Goal: Information Seeking & Learning: Learn about a topic

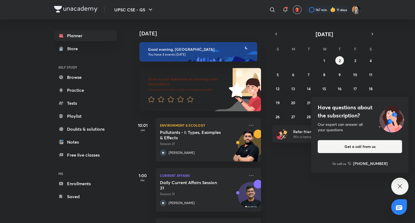
click at [400, 186] on icon at bounding box center [400, 186] width 4 height 4
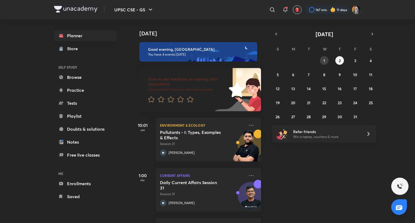
click at [323, 58] on button "1" at bounding box center [324, 60] width 9 height 9
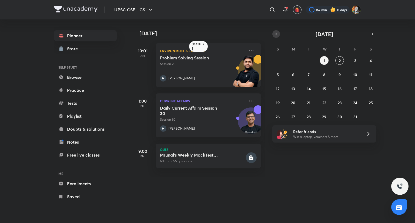
click at [278, 35] on icon "button" at bounding box center [276, 34] width 4 height 5
click at [310, 119] on abbr "30" at bounding box center [309, 116] width 5 height 5
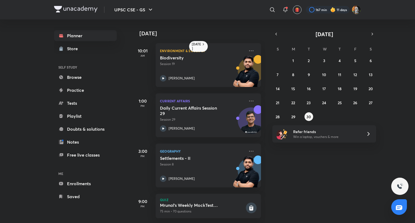
scroll to position [9, 0]
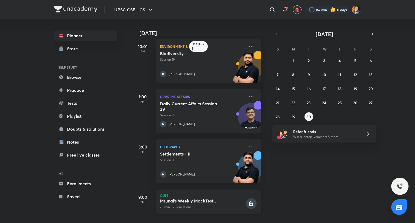
click at [203, 205] on p "75 min • 70 questions" at bounding box center [202, 207] width 85 height 5
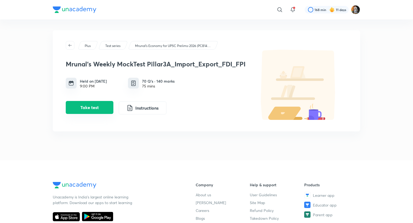
click at [85, 108] on button "Take test" at bounding box center [90, 107] width 48 height 13
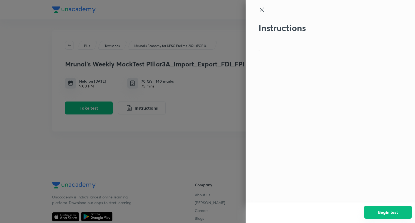
click at [379, 211] on button "Begin test" at bounding box center [389, 212] width 48 height 13
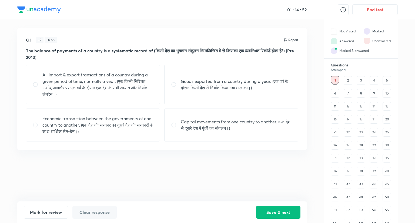
click at [58, 90] on p "All import & export transactions of a country during a given period of time, no…" at bounding box center [97, 85] width 111 height 26
radio input "true"
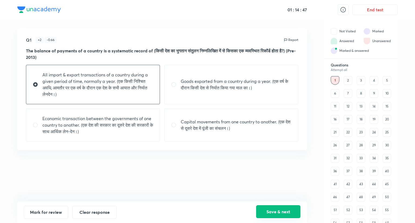
click at [276, 216] on button "Save & next" at bounding box center [278, 212] width 44 height 13
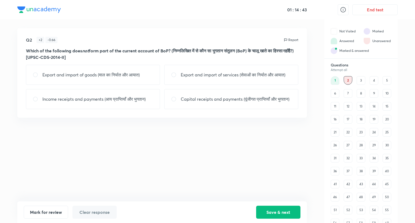
click at [180, 104] on div "Capital receipts and payments (पूंजीगत प्राप्तियाँ और भुगतान)" at bounding box center [231, 99] width 134 height 20
radio input "true"
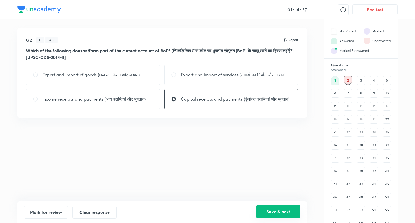
click at [287, 212] on button "Save & next" at bounding box center [278, 212] width 44 height 13
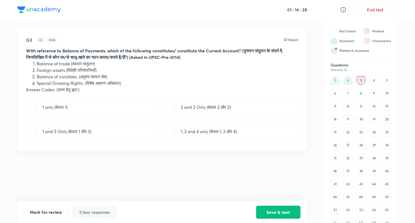
click at [95, 133] on div "1 and 3 Only (केवल 1 और 3)" at bounding box center [93, 132] width 134 height 20
radio input "true"
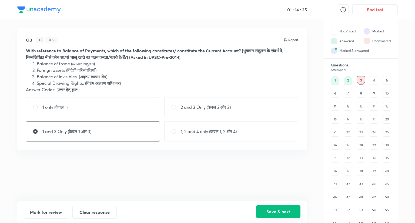
click at [282, 212] on button "Save & next" at bounding box center [278, 212] width 44 height 13
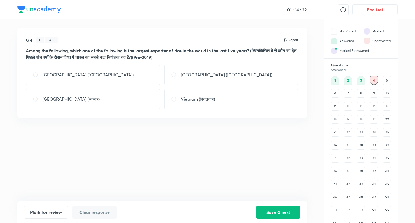
click at [205, 76] on div "[GEOGRAPHIC_DATA] ([GEOGRAPHIC_DATA])" at bounding box center [231, 75] width 134 height 20
radio input "true"
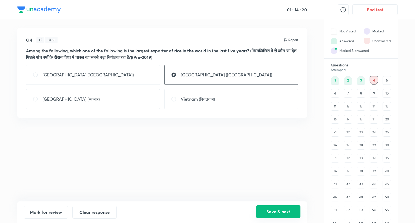
click at [271, 216] on button "Save & next" at bounding box center [278, 212] width 44 height 13
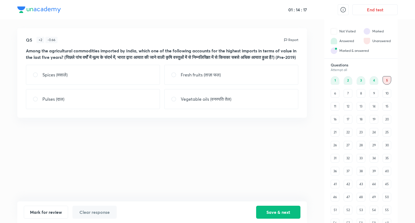
click at [200, 102] on p "Vegetable oils (वनस्पति तेल)" at bounding box center [206, 99] width 51 height 6
radio input "true"
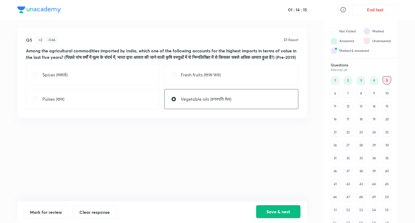
click at [272, 214] on button "Save & next" at bounding box center [278, 212] width 44 height 13
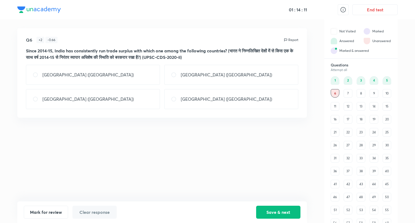
click at [95, 101] on div "[GEOGRAPHIC_DATA] ([GEOGRAPHIC_DATA])" at bounding box center [93, 99] width 134 height 20
radio input "true"
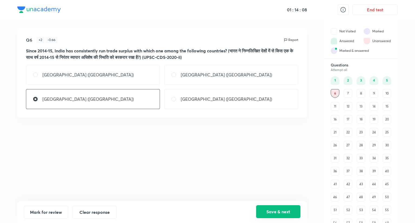
click at [287, 214] on button "Save & next" at bounding box center [278, 212] width 44 height 13
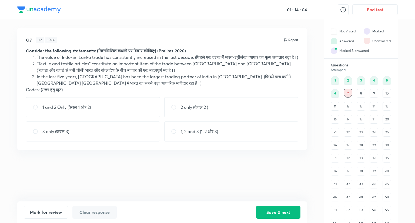
click at [186, 110] on div "2 only (केवल 2 )" at bounding box center [231, 107] width 134 height 20
radio input "true"
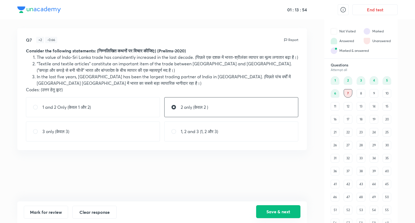
click at [273, 211] on button "Save & next" at bounding box center [278, 212] width 44 height 13
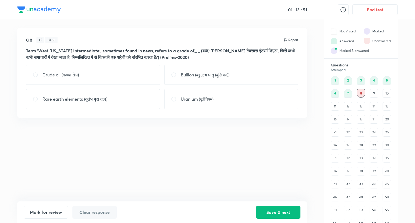
click at [117, 78] on div "Crude oil (कच्चा तेल)" at bounding box center [93, 75] width 134 height 20
radio input "true"
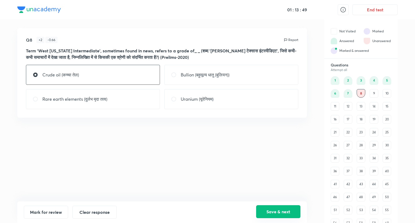
click at [279, 213] on button "Save & next" at bounding box center [278, 212] width 44 height 13
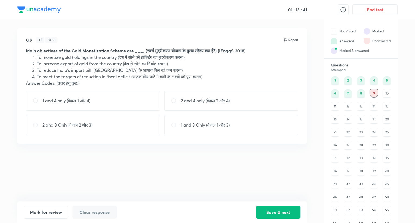
click at [199, 120] on div "1 and 3 Only (केवल 1 और 3)" at bounding box center [231, 125] width 134 height 20
radio input "true"
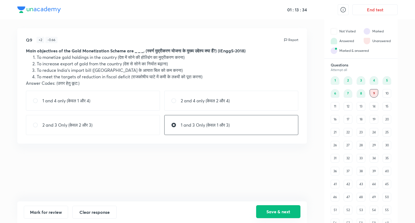
click at [289, 212] on button "Save & next" at bounding box center [278, 212] width 44 height 13
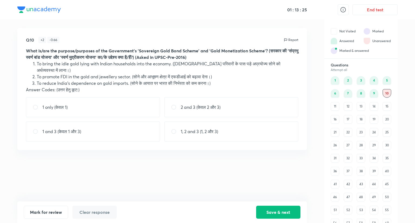
click at [75, 128] on div "1 and 3 (केवल 1 और 3)" at bounding box center [93, 132] width 134 height 20
radio input "true"
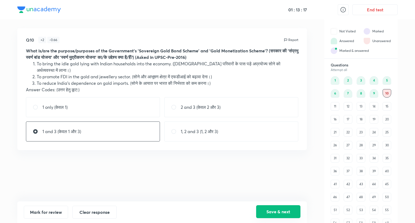
click at [271, 210] on button "Save & next" at bounding box center [278, 212] width 44 height 13
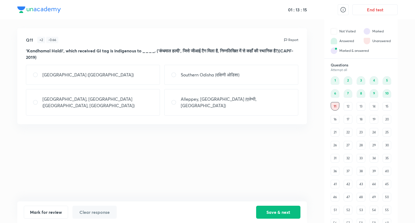
click at [195, 78] on p "Southern Odisha (दक्षिणी ओडिशा)" at bounding box center [210, 75] width 59 height 6
radio input "true"
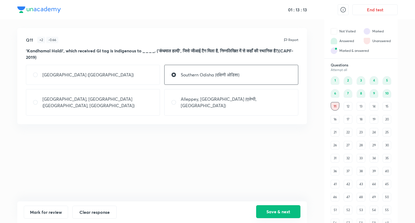
click at [279, 214] on button "Save & next" at bounding box center [278, 212] width 44 height 13
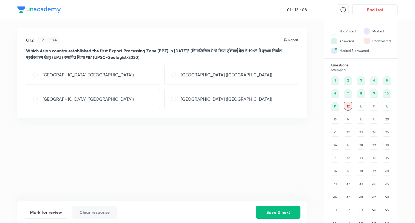
click at [204, 80] on div "[GEOGRAPHIC_DATA] ([GEOGRAPHIC_DATA])" at bounding box center [231, 75] width 134 height 20
radio input "true"
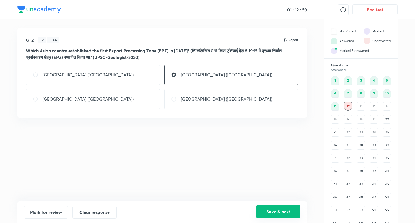
click at [289, 210] on button "Save & next" at bounding box center [278, 212] width 44 height 13
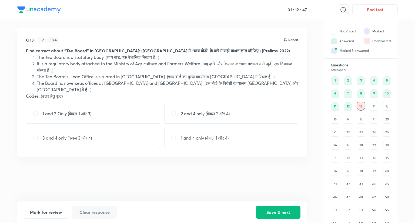
click at [192, 135] on div "1 and 4 only (केवल 1 और 4)" at bounding box center [231, 138] width 134 height 20
radio input "true"
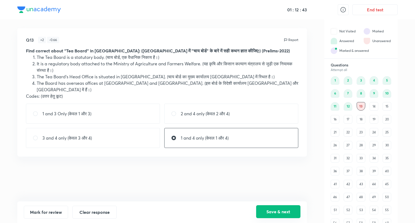
click at [290, 211] on button "Save & next" at bounding box center [278, 212] width 44 height 13
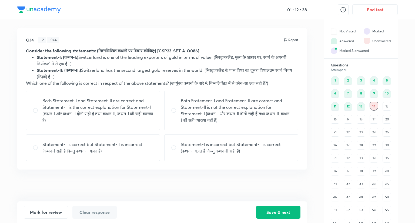
click at [62, 144] on p "Statement-I is correct but Statement-II is incorrect (कथन-I सही है किन्तु कथन-I…" at bounding box center [97, 147] width 111 height 13
radio input "true"
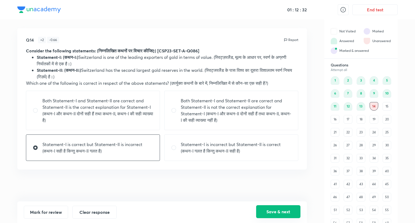
click at [277, 212] on button "Save & next" at bounding box center [278, 212] width 44 height 13
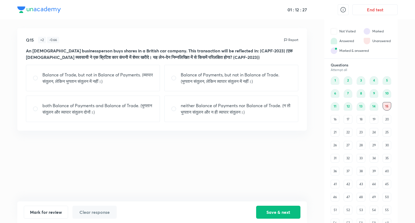
click at [238, 79] on p "Balance of Payments, but not in Balance of Trade. (भुगतान संतुलन, लेकिन व्यापार…" at bounding box center [236, 78] width 111 height 13
radio input "true"
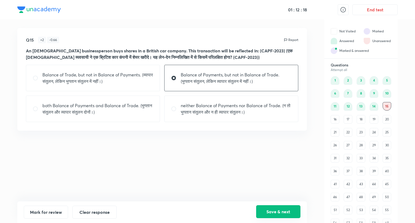
click at [279, 213] on button "Save & next" at bounding box center [278, 212] width 44 height 13
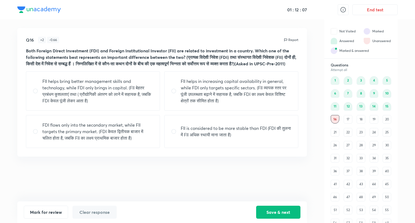
click at [191, 95] on p "FII helps in increasing capital availability in general, while FDI only targets…" at bounding box center [236, 91] width 111 height 26
radio input "true"
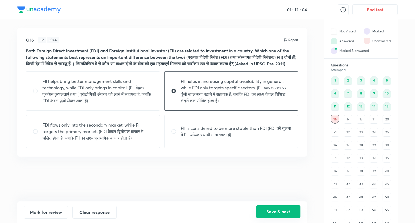
click at [283, 209] on button "Save & next" at bounding box center [278, 212] width 44 height 13
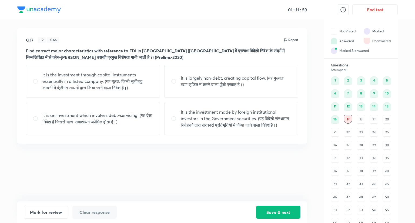
click at [242, 85] on p "It is largely non-debt, creating capital flow. (यह मुख्यतः ऋण सृजित न करने वाला…" at bounding box center [236, 81] width 111 height 13
radio input "true"
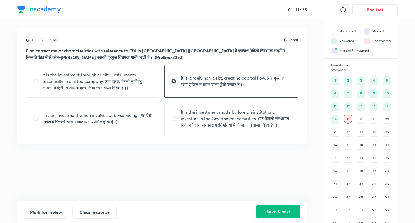
click at [287, 212] on button "Save & next" at bounding box center [278, 212] width 44 height 13
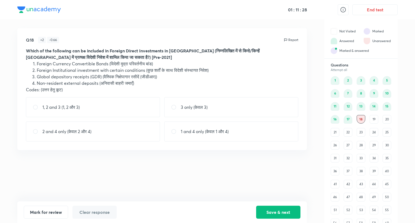
click at [131, 114] on div "1, 2 and 3 (1, 2 और 3)" at bounding box center [93, 107] width 134 height 20
radio input "true"
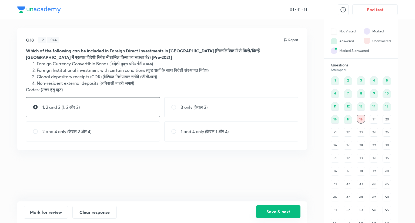
click at [295, 214] on button "Save & next" at bounding box center [278, 212] width 44 height 13
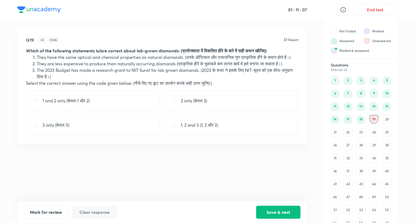
scroll to position [37, 0]
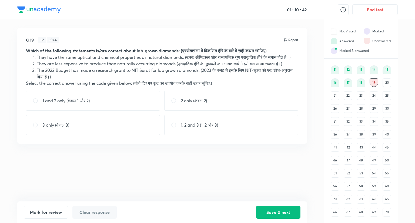
click at [108, 111] on div "1 and 2 only (केवल 1 और 2)" at bounding box center [93, 101] width 134 height 20
click at [111, 104] on div "1 and 2 only (केवल 1 और 2)" at bounding box center [93, 101] width 134 height 20
radio input "false"
click at [266, 216] on button "Save & next" at bounding box center [278, 212] width 44 height 13
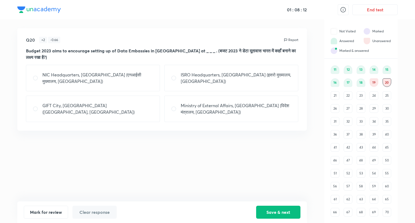
click at [120, 113] on div "GIFT City, [GEOGRAPHIC_DATA] ([GEOGRAPHIC_DATA], [GEOGRAPHIC_DATA])" at bounding box center [93, 109] width 134 height 27
radio input "true"
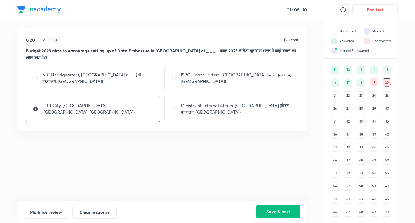
click at [269, 209] on button "Save & next" at bounding box center [278, 212] width 44 height 13
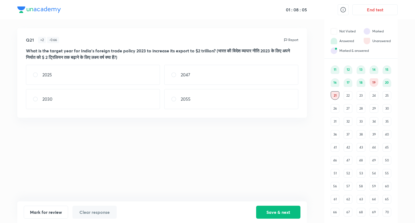
click at [217, 76] on div "2047" at bounding box center [231, 75] width 134 height 20
click at [94, 109] on div "Q21 + 2 - 0.66 Report What is the target year for India's foreign trade policy …" at bounding box center [162, 73] width 290 height 90
click at [196, 77] on div "2047" at bounding box center [231, 75] width 134 height 20
radio input "false"
click at [285, 209] on button "Save & next" at bounding box center [278, 212] width 44 height 13
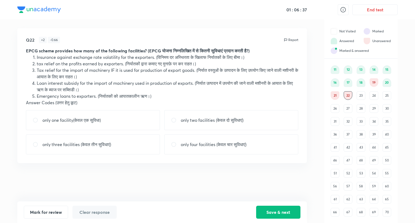
click at [210, 145] on p "only four facilities (केवल चार सुविधाएं)" at bounding box center [214, 144] width 66 height 6
radio input "true"
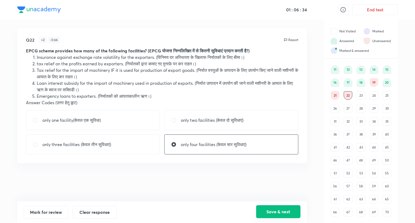
click at [285, 210] on button "Save & next" at bounding box center [278, 212] width 44 height 13
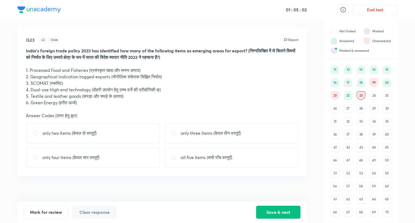
click at [107, 141] on div "only two items (केवल दो वस्तुएँ)" at bounding box center [93, 133] width 134 height 20
radio input "true"
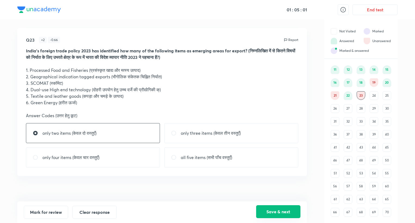
click at [275, 212] on button "Save & next" at bounding box center [278, 212] width 44 height 13
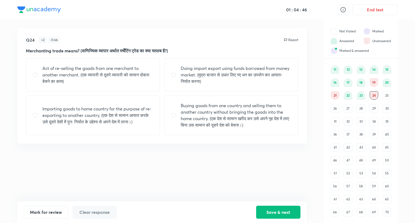
click at [226, 118] on p "Buying goods from one country and selling them to another country without bring…" at bounding box center [236, 115] width 111 height 26
radio input "true"
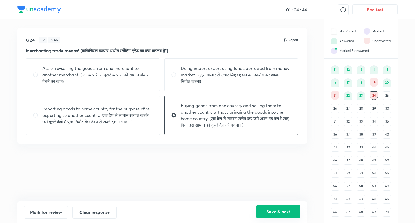
click at [279, 211] on button "Save & next" at bounding box center [278, 212] width 44 height 13
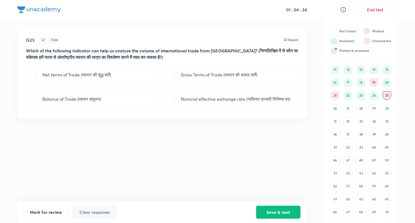
click at [209, 77] on p "Gross Terms of Trade (व्यापार की सकल शर्तें)" at bounding box center [219, 75] width 77 height 6
radio input "true"
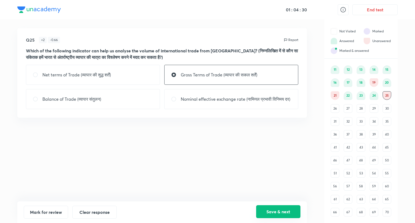
click at [290, 216] on button "Save & next" at bounding box center [278, 212] width 44 height 13
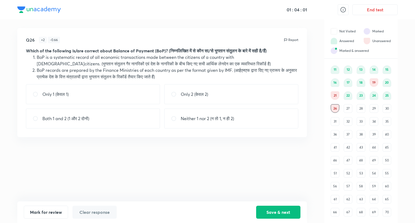
click at [75, 101] on div "Only 1 (केवल 1)" at bounding box center [93, 94] width 134 height 20
radio input "true"
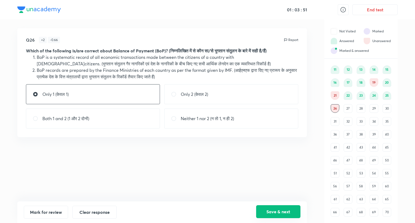
click at [278, 214] on button "Save & next" at bounding box center [278, 212] width 44 height 13
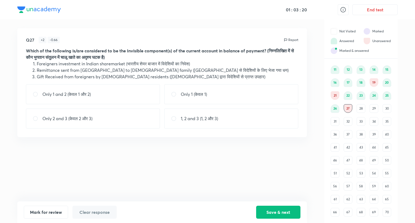
click at [204, 93] on p "Only 1 (केवल 1)" at bounding box center [194, 94] width 26 height 6
radio input "true"
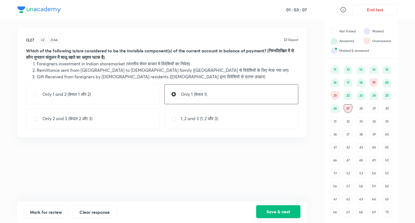
click at [278, 212] on button "Save & next" at bounding box center [278, 212] width 44 height 13
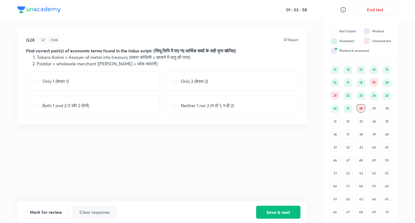
click at [216, 112] on div "Neither 1 nor 2 (न तो 1, न ही 2)" at bounding box center [231, 106] width 134 height 20
radio input "true"
click at [289, 216] on button "Save & next" at bounding box center [278, 212] width 44 height 13
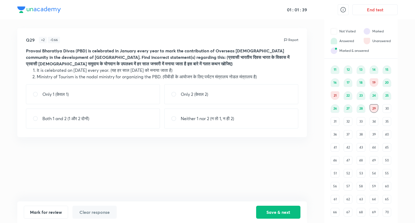
click at [243, 113] on div "Neither 1 nor 2 (न तो 1, न ही 2)" at bounding box center [231, 119] width 134 height 20
radio input "true"
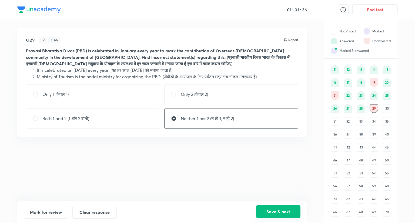
click at [290, 216] on button "Save & next" at bounding box center [278, 212] width 44 height 13
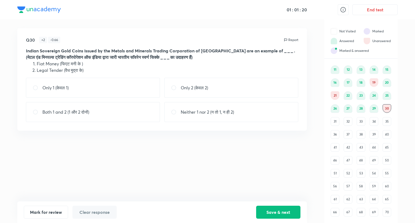
click at [206, 108] on div "Neither 1 nor 2 (न तो 1, न ही 2)" at bounding box center [231, 112] width 134 height 20
radio input "true"
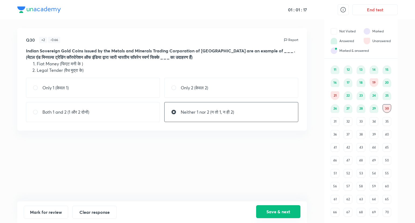
click at [271, 211] on button "Save & next" at bounding box center [278, 212] width 44 height 13
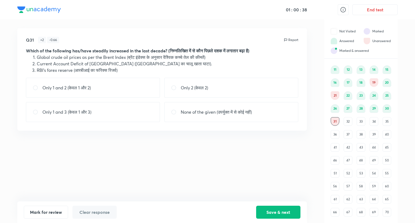
click at [93, 115] on div "Only 1 and 3 (केवल 1 और 3)" at bounding box center [93, 112] width 134 height 20
radio input "true"
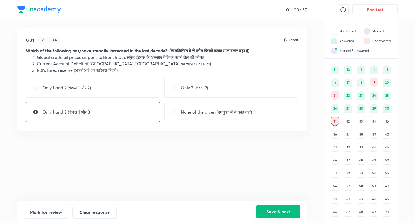
click at [280, 212] on button "Save & next" at bounding box center [278, 212] width 44 height 13
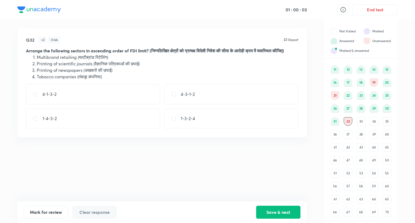
click at [105, 104] on div "4-1-3-2" at bounding box center [93, 94] width 134 height 20
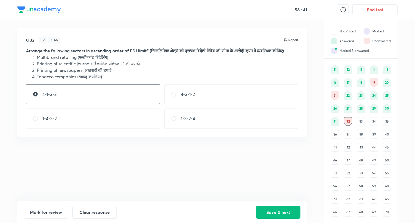
click at [182, 104] on div "4-3-1-2" at bounding box center [231, 94] width 134 height 20
radio input "false"
radio input "true"
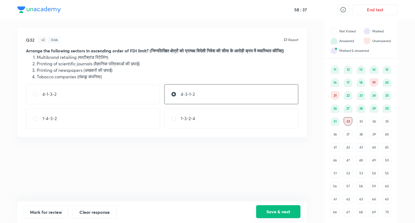
click at [278, 210] on button "Save & next" at bounding box center [278, 212] width 44 height 13
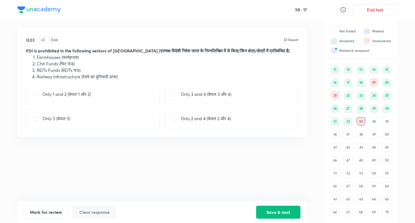
click at [194, 115] on p "Only 2 and 4 (केवल 2 और 4)" at bounding box center [206, 118] width 50 height 6
click at [191, 123] on div "Only 2 and 4 (केवल 2 और 4)" at bounding box center [231, 119] width 134 height 20
radio input "false"
click at [102, 88] on div "Only 1 and 2 (केवल 1 और 2)" at bounding box center [93, 94] width 134 height 20
radio input "true"
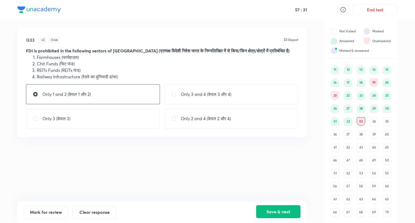
click at [272, 216] on button "Save & next" at bounding box center [278, 212] width 44 height 13
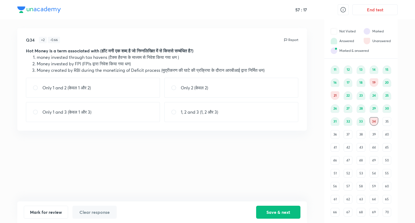
click at [197, 92] on div "Only 2 (केवल 2)" at bounding box center [231, 88] width 134 height 20
radio input "true"
click at [107, 92] on div "Only 1 and 2 (केवल 1 और 2)" at bounding box center [93, 88] width 134 height 20
radio input "true"
radio input "false"
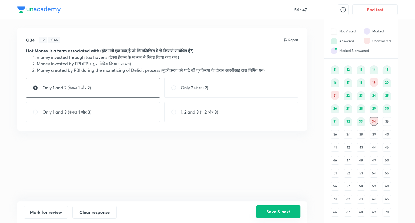
click at [286, 211] on button "Save & next" at bounding box center [278, 212] width 44 height 13
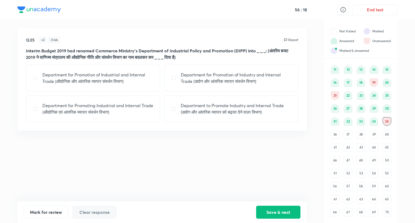
click at [266, 92] on div "Department for Promotion of Industrial and Internal Trade (औद्योगिक और आंतरिक व…" at bounding box center [162, 93] width 273 height 57
click at [247, 88] on div "Department for Promotion of Industry and Internal Trade (उद्योग और आंतरिक व्याप…" at bounding box center [231, 78] width 134 height 27
radio input "true"
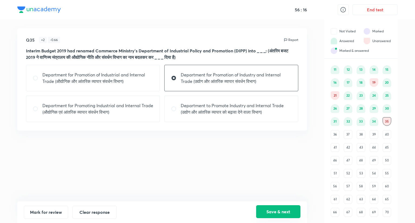
click at [282, 217] on button "Save & next" at bounding box center [278, 212] width 44 height 13
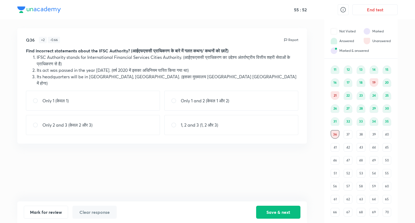
click at [119, 121] on div "Only 2 and 3 (केवल 2 और 3)" at bounding box center [93, 125] width 134 height 20
radio input "true"
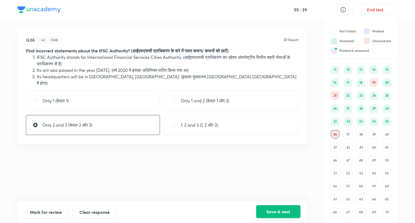
click at [272, 212] on button "Save & next" at bounding box center [278, 212] width 44 height 13
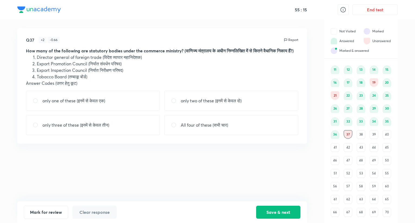
click at [196, 104] on p "only two of these (इनमें से केवल दो)" at bounding box center [211, 101] width 61 height 6
radio input "true"
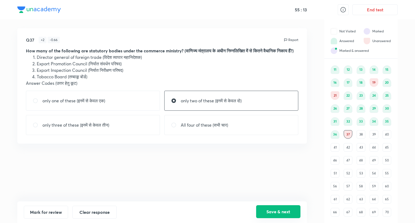
click at [283, 214] on button "Save & next" at bounding box center [278, 212] width 44 height 13
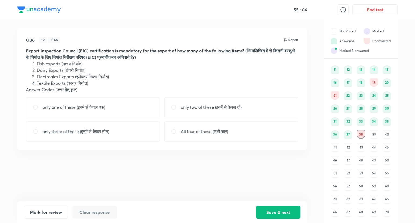
click at [199, 107] on p "only two of these (इनमें से केवल दो)" at bounding box center [211, 107] width 61 height 6
radio input "true"
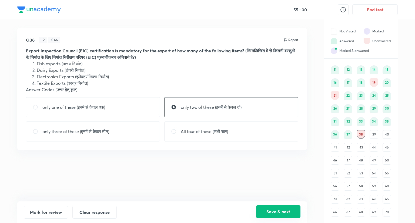
click at [293, 217] on button "Save & next" at bounding box center [278, 212] width 44 height 13
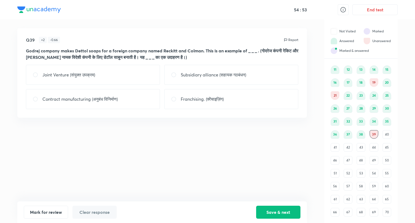
click at [98, 101] on p "Contract manufacturing (अनुबंध विनिर्माण)" at bounding box center [79, 99] width 75 height 6
radio input "true"
click at [93, 75] on p "Joint Venture (संयुक्त उपक्रम)" at bounding box center [68, 75] width 53 height 6
radio input "true"
radio input "false"
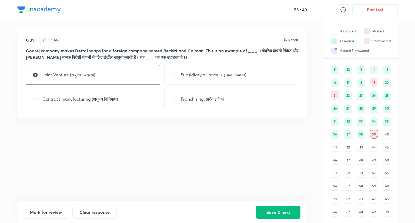
click at [196, 98] on p "Franchising. (फ़्रेंचाइज़िंग)" at bounding box center [202, 99] width 43 height 6
radio input "false"
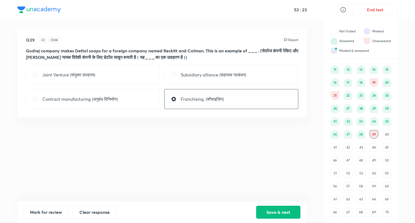
click at [205, 106] on div "Franchising. (फ़्रेंचाइज़िंग)" at bounding box center [231, 99] width 134 height 20
radio input "false"
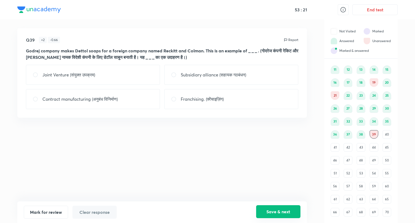
click at [282, 215] on button "Save & next" at bounding box center [278, 212] width 44 height 13
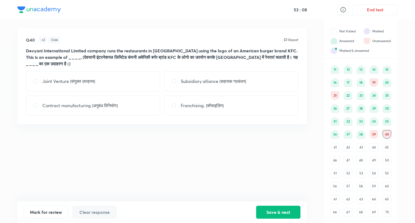
click at [179, 103] on input "radio" at bounding box center [176, 105] width 10 height 5
radio input "true"
click at [279, 214] on button "Save & next" at bounding box center [278, 212] width 44 height 13
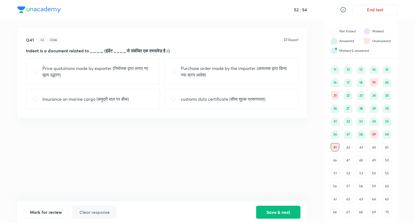
click at [208, 79] on div "Purchase order made by the importer (आयातक द्वारा किया गया क्रय आदेश)" at bounding box center [231, 71] width 134 height 27
radio input "true"
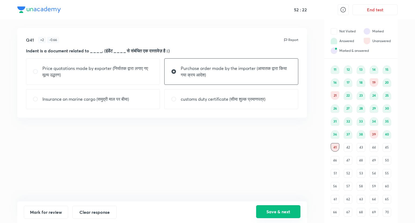
click at [292, 211] on button "Save & next" at bounding box center [278, 212] width 44 height 13
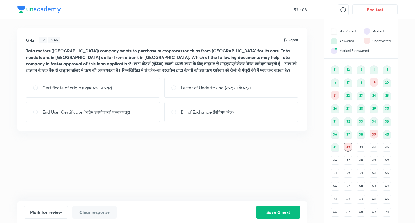
click at [208, 92] on div "Letter of Undertaking (उपक्रम के पत्र)" at bounding box center [231, 88] width 134 height 20
radio input "true"
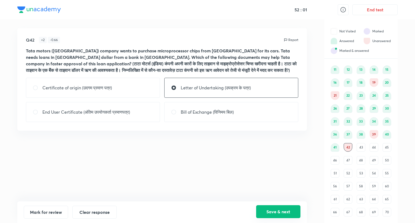
click at [286, 210] on button "Save & next" at bounding box center [278, 212] width 44 height 13
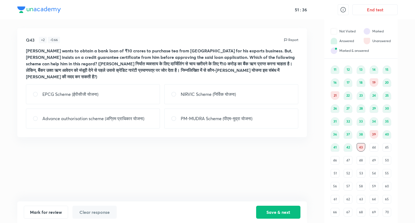
click at [148, 96] on div "EPCG Scheme (ईपीसीजी योजना)" at bounding box center [93, 94] width 134 height 20
click at [103, 114] on div "Advance authorisation scheme (अग्रिम प्राधिकार योजना)" at bounding box center [93, 119] width 134 height 20
radio input "false"
radio input "true"
click at [184, 93] on p "NIRVIC Scheme (निर्विक योजना)" at bounding box center [208, 94] width 55 height 6
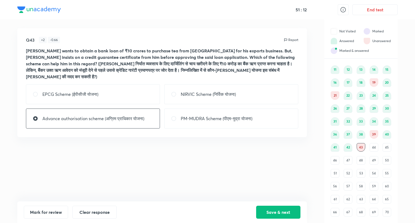
radio input "true"
radio input "false"
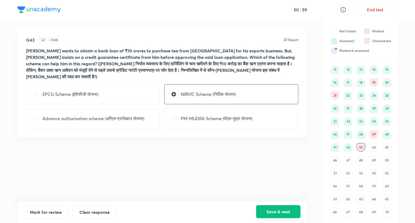
click at [268, 211] on button "Save & next" at bounding box center [278, 212] width 44 height 13
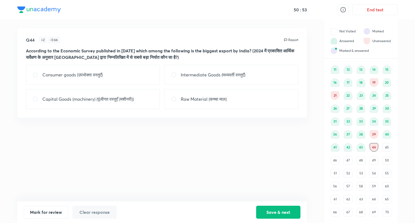
click at [140, 73] on div "Consumer goods (उपभोक्ता वस्तुएँ)" at bounding box center [93, 75] width 134 height 20
radio input "true"
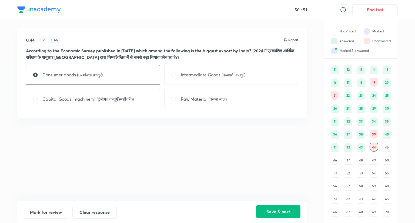
click at [286, 213] on button "Save & next" at bounding box center [278, 212] width 44 height 13
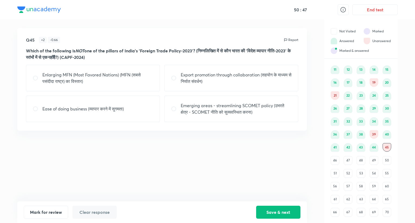
click at [107, 83] on p "Enlarging MFN (Most Favored Nations) (MFN (सबसे पसंदीदा राष्ट्र) का विस्तार)" at bounding box center [97, 78] width 111 height 13
radio input "true"
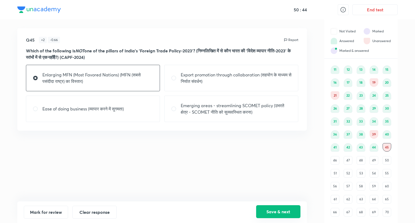
click at [274, 212] on button "Save & next" at bounding box center [278, 212] width 44 height 13
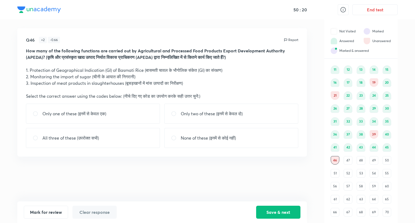
click at [180, 120] on div "Only two of these (इनमें से केवल दो)" at bounding box center [231, 114] width 134 height 20
radio input "true"
click at [284, 214] on button "Save & next" at bounding box center [278, 212] width 44 height 13
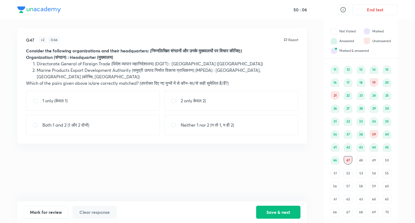
click at [145, 100] on div "1 only (केवल 1)" at bounding box center [93, 101] width 134 height 20
click at [188, 100] on div "2 only केवल 2)" at bounding box center [231, 101] width 134 height 20
radio input "false"
radio input "true"
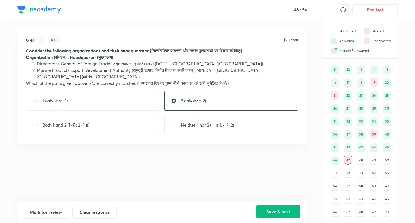
click at [290, 213] on button "Save & next" at bounding box center [278, 212] width 44 height 13
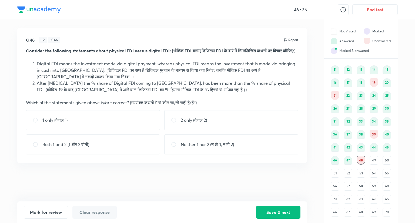
click at [188, 124] on p "2 only (केवल 2)" at bounding box center [194, 120] width 26 height 6
radio input "true"
click at [269, 210] on button "Save & next" at bounding box center [278, 212] width 44 height 13
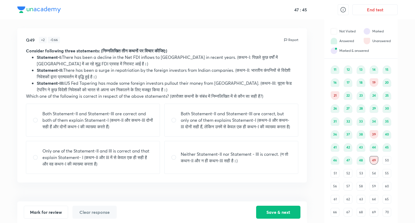
click at [128, 119] on p "Both Statement-II and Statement-III are correct and both of them explain Statem…" at bounding box center [97, 120] width 111 height 19
radio input "true"
click at [294, 213] on button "Save & next" at bounding box center [278, 212] width 44 height 13
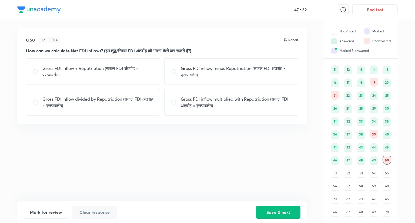
click at [221, 71] on p "Gross FDI inflow minus Repatriation (सकल FDI अंतर्वाह - प्रत्यावर्तन)" at bounding box center [236, 71] width 111 height 13
radio input "true"
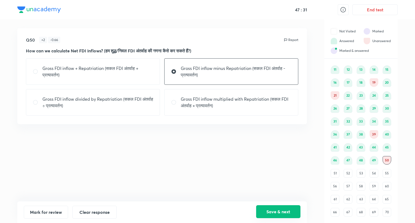
click at [279, 212] on button "Save & next" at bounding box center [278, 212] width 44 height 13
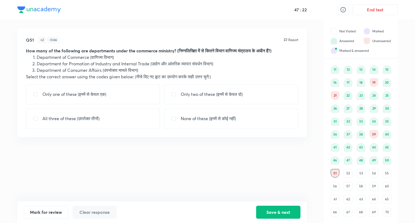
click at [217, 90] on div "Only two of these (इनमें से केवल दो)" at bounding box center [231, 94] width 134 height 20
radio input "true"
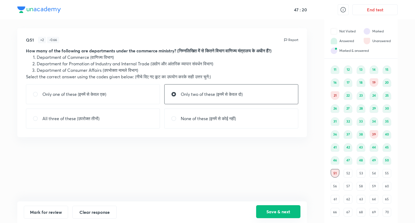
click at [289, 213] on button "Save & next" at bounding box center [278, 212] width 44 height 13
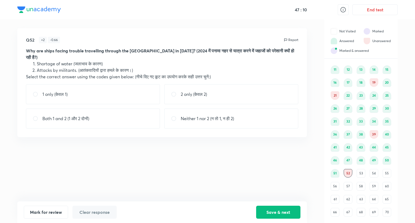
click at [103, 86] on div "1 only (केवल 1)" at bounding box center [93, 94] width 134 height 20
radio input "true"
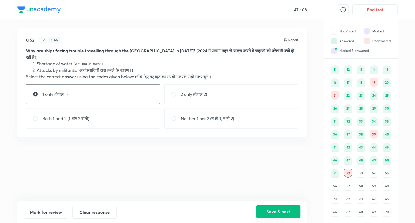
click at [288, 211] on button "Save & next" at bounding box center [278, 212] width 44 height 13
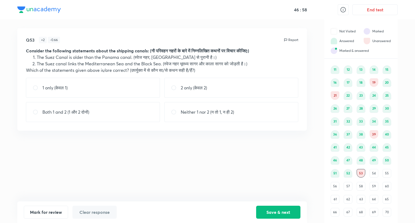
click at [127, 89] on div "1 only (केवल 1)" at bounding box center [93, 88] width 134 height 20
radio input "true"
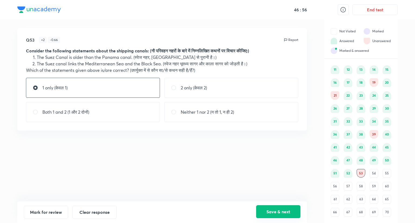
click at [285, 213] on button "Save & next" at bounding box center [278, 212] width 44 height 13
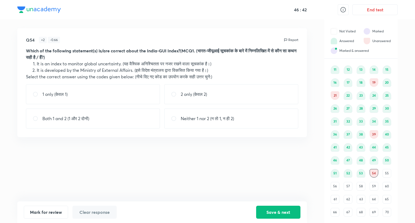
click at [109, 100] on div "1 only (केवल 1)" at bounding box center [93, 94] width 134 height 20
click at [124, 99] on div "1 only (केवल 1)" at bounding box center [93, 94] width 134 height 20
radio input "false"
click at [280, 209] on button "Save & next" at bounding box center [278, 212] width 44 height 13
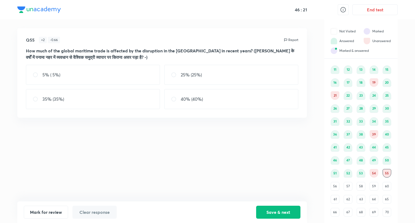
click at [206, 79] on div "25% (25%)" at bounding box center [231, 75] width 134 height 20
click at [225, 77] on div "25% (25%)" at bounding box center [231, 75] width 134 height 20
radio input "false"
click at [294, 212] on button "Save & next" at bounding box center [278, 212] width 44 height 13
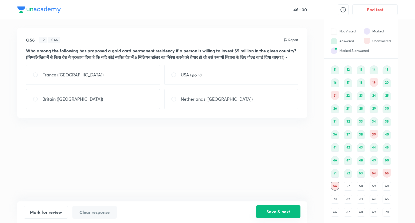
click at [294, 212] on button "Save & next" at bounding box center [278, 212] width 44 height 13
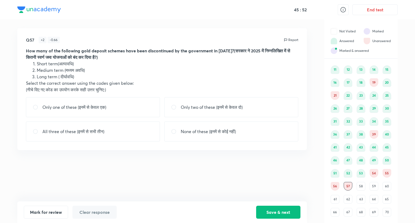
click at [196, 106] on p "Only two of these (इनमें से केवल दो)" at bounding box center [212, 107] width 62 height 6
radio input "true"
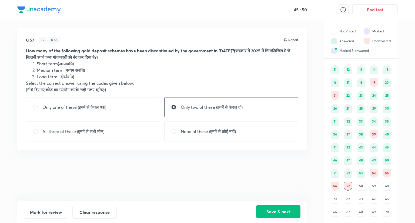
click at [286, 211] on button "Save & next" at bounding box center [278, 212] width 44 height 13
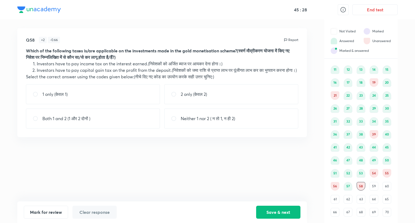
click at [208, 122] on p "Neither 1 nor 2 ( न तो 1, न ही 2)" at bounding box center [208, 118] width 54 height 6
radio input "true"
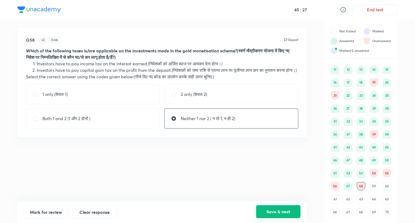
click at [292, 212] on button "Save & next" at bounding box center [278, 212] width 44 height 13
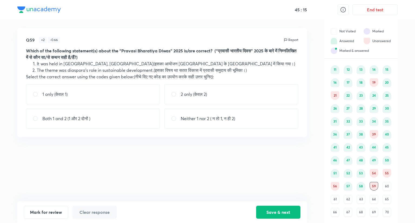
click at [91, 98] on div "1 only (केवल 1)" at bounding box center [93, 94] width 134 height 20
radio input "true"
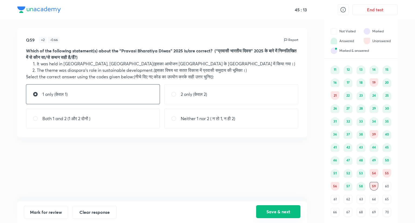
click at [285, 216] on button "Save & next" at bounding box center [278, 212] width 44 height 13
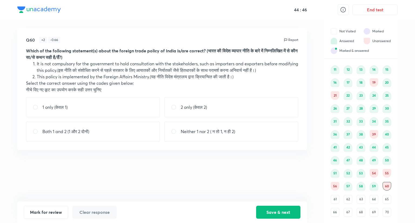
click at [143, 117] on div "1 only (केवल 1)" at bounding box center [93, 107] width 134 height 20
radio input "true"
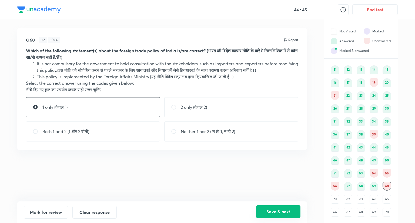
click at [276, 207] on button "Save & next" at bounding box center [278, 212] width 44 height 13
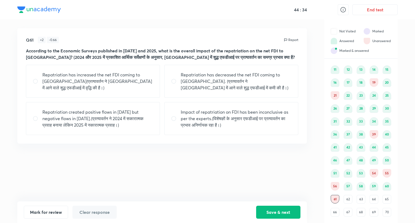
click at [229, 89] on p "Repatriation has decreased the net FDI coming to [GEOGRAPHIC_DATA]. (प्रत्यावर्…" at bounding box center [236, 81] width 111 height 19
radio input "true"
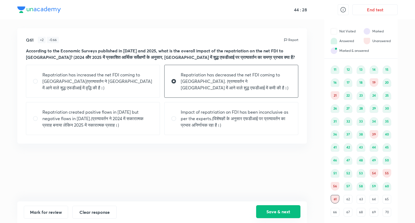
click at [282, 212] on button "Save & next" at bounding box center [278, 212] width 44 height 13
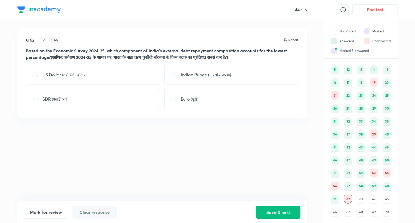
click at [224, 102] on div "Euro (यूरो)" at bounding box center [231, 99] width 134 height 20
radio input "true"
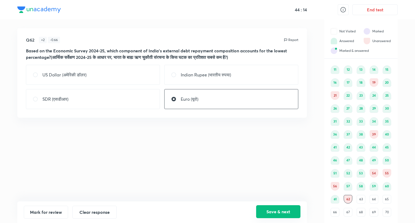
click at [282, 213] on button "Save & next" at bounding box center [278, 212] width 44 height 13
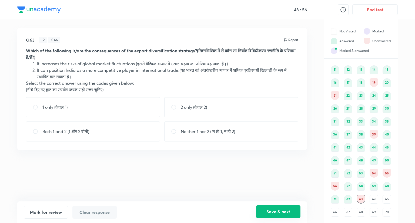
click at [282, 213] on button "Save & next" at bounding box center [278, 212] width 44 height 13
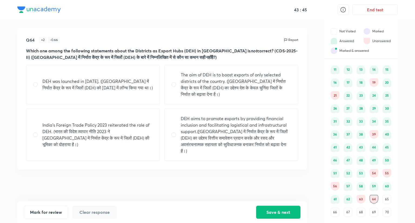
click at [252, 105] on div "DEH was launched in [DATE]. ([GEOGRAPHIC_DATA] में निर्यात केंद्र के रूप में जि…" at bounding box center [162, 113] width 273 height 96
click at [240, 98] on div "The aim of DEH is to boost exports of only selected districts of the country. (…" at bounding box center [231, 84] width 134 height 39
radio input "true"
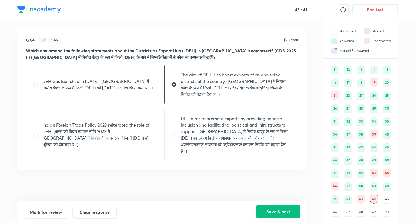
click at [287, 213] on button "Save & next" at bounding box center [278, 212] width 44 height 13
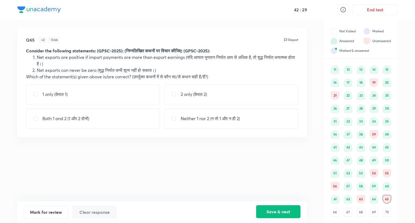
click at [287, 213] on button "Save & next" at bounding box center [278, 212] width 44 height 13
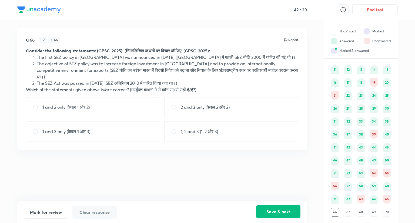
scroll to position [31, 0]
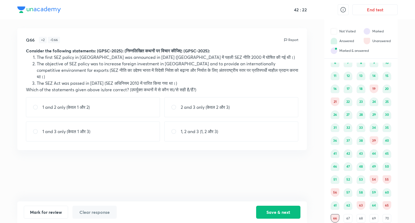
click at [138, 105] on div "1 and 2 only (केवल 1 और 2)" at bounding box center [93, 107] width 134 height 20
radio input "true"
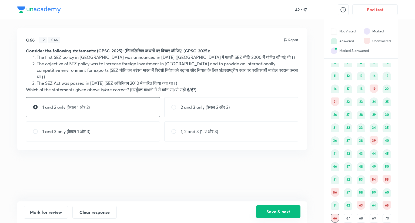
click at [267, 211] on button "Save & next" at bounding box center [278, 212] width 44 height 13
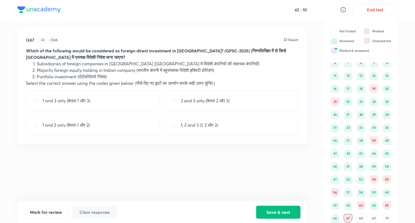
click at [335, 219] on div "66" at bounding box center [335, 218] width 9 height 9
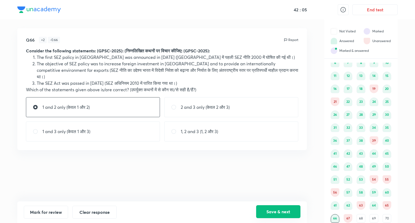
click at [291, 215] on button "Save & next" at bounding box center [278, 212] width 44 height 13
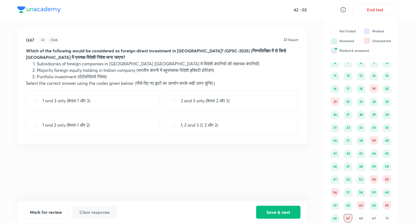
scroll to position [37, 0]
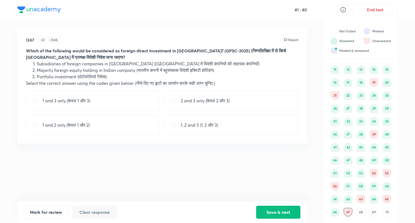
click at [106, 128] on div "1 and 2 only (केवल 1 और 2)" at bounding box center [93, 125] width 134 height 20
radio input "true"
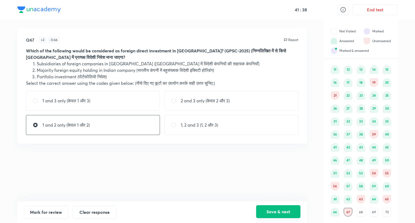
click at [279, 214] on button "Save & next" at bounding box center [278, 212] width 44 height 13
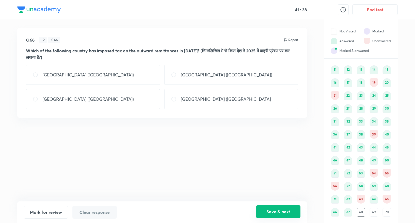
scroll to position [31, 0]
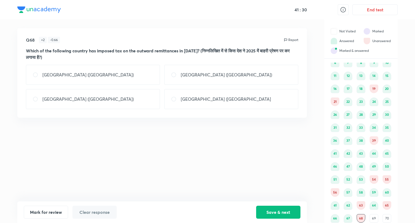
click at [49, 99] on p "[GEOGRAPHIC_DATA] ([GEOGRAPHIC_DATA])" at bounding box center [87, 99] width 91 height 6
radio input "true"
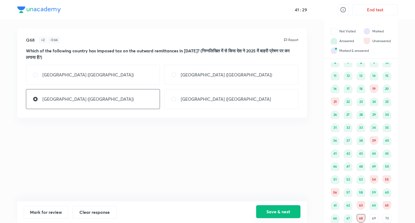
click at [279, 209] on button "Save & next" at bounding box center [278, 212] width 44 height 13
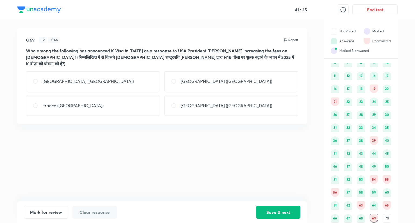
click at [210, 77] on div "[GEOGRAPHIC_DATA] ([GEOGRAPHIC_DATA])" at bounding box center [231, 81] width 134 height 20
radio input "true"
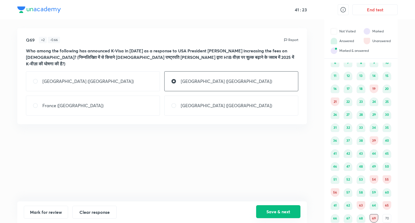
click at [286, 211] on button "Save & next" at bounding box center [278, 212] width 44 height 13
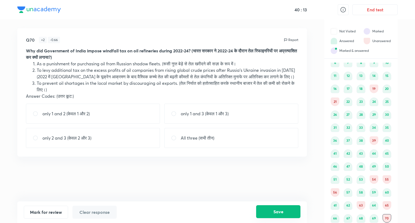
click at [286, 211] on button "Save" at bounding box center [278, 212] width 44 height 13
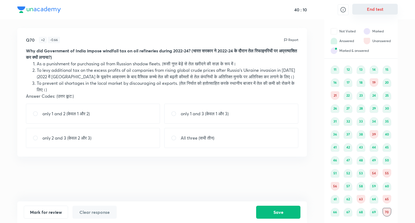
click at [374, 10] on button "End test" at bounding box center [375, 9] width 45 height 11
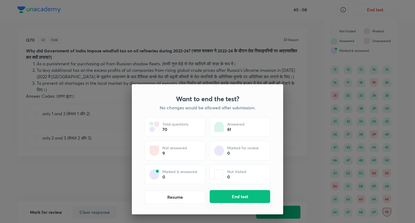
click at [262, 199] on button "End test" at bounding box center [240, 196] width 61 height 13
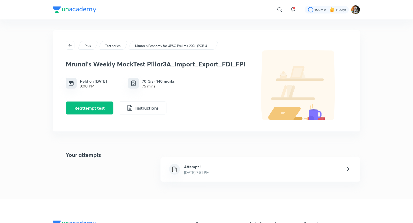
click at [294, 173] on div "Attempt 1 [DATE] 7:51 PM" at bounding box center [260, 170] width 200 height 24
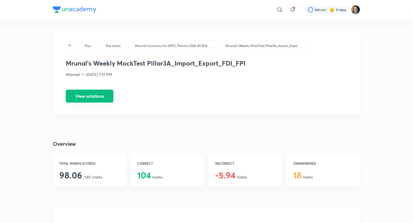
click at [110, 98] on button "View solutions" at bounding box center [90, 96] width 48 height 13
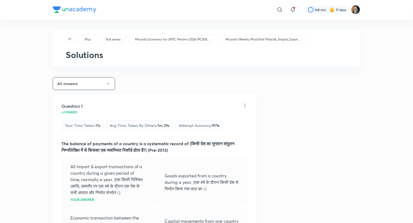
click at [91, 79] on button "All answers" at bounding box center [84, 83] width 62 height 13
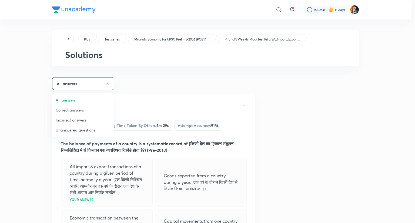
click at [72, 119] on span "Incorrect answers" at bounding box center [83, 120] width 55 height 6
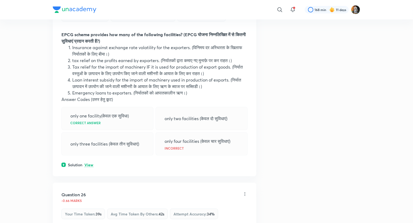
scroll to position [110, 0]
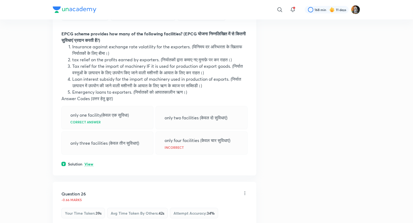
click at [88, 165] on p "View" at bounding box center [88, 165] width 9 height 4
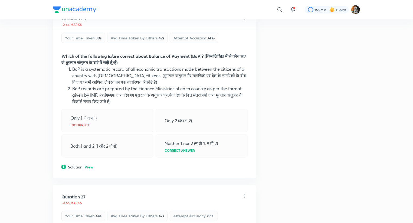
scroll to position [306, 0]
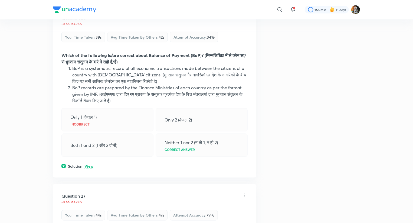
click at [91, 167] on p "View" at bounding box center [88, 167] width 9 height 4
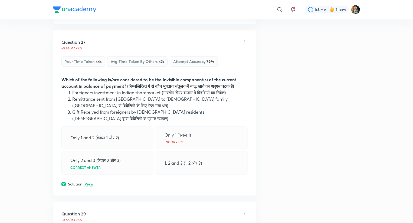
scroll to position [506, 0]
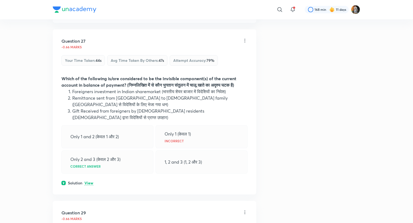
click at [88, 182] on p "View" at bounding box center [88, 184] width 9 height 4
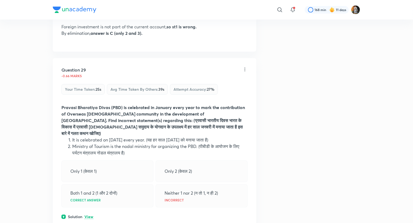
scroll to position [681, 0]
click at [89, 216] on p "View" at bounding box center [88, 218] width 9 height 4
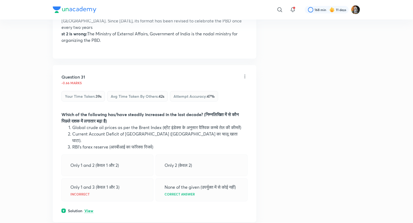
scroll to position [911, 0]
click at [88, 193] on div "Question 31 -0.66 marks Your time taken : 39s Avg time taken by others : 42s At…" at bounding box center [154, 143] width 203 height 157
click at [88, 209] on p "View" at bounding box center [88, 211] width 9 height 4
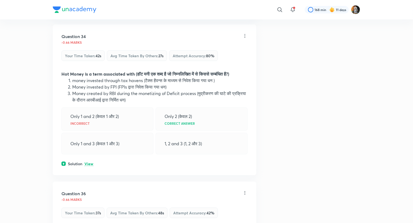
scroll to position [1147, 0]
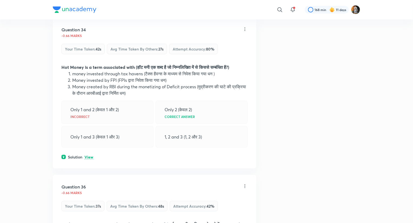
click at [89, 155] on p "View" at bounding box center [88, 157] width 9 height 4
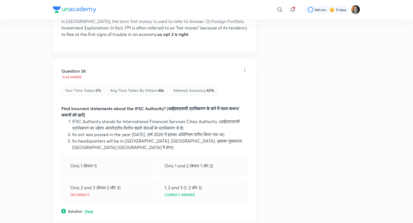
scroll to position [1307, 0]
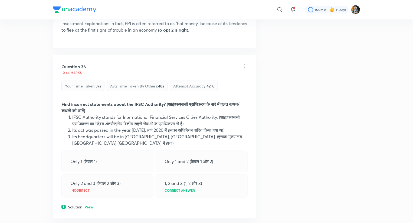
click at [124, 101] on strong "Find incorrect statements about the IFSC Authority? (आईएफएससी प्राधिकरण के बारे…" at bounding box center [150, 107] width 178 height 12
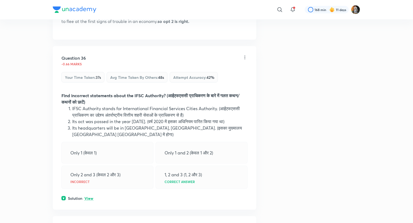
scroll to position [1325, 0]
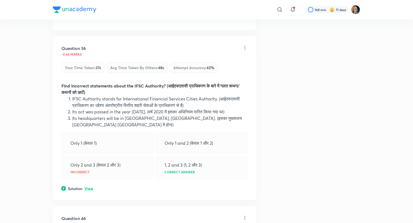
click at [89, 187] on p "View" at bounding box center [88, 189] width 9 height 4
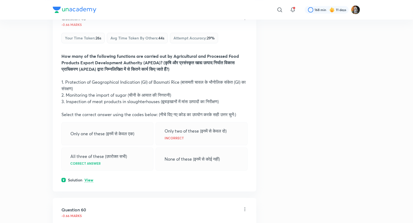
scroll to position [1584, 0]
click at [87, 178] on p "View" at bounding box center [88, 180] width 9 height 4
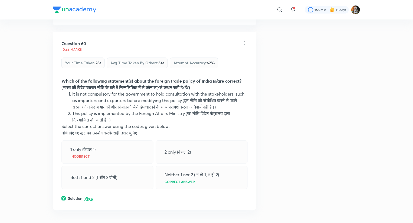
scroll to position [1795, 0]
click at [88, 197] on p "View" at bounding box center [88, 199] width 9 height 4
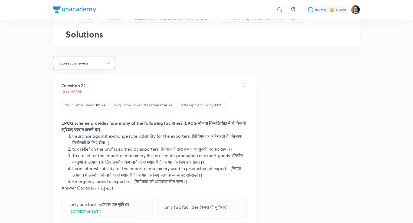
scroll to position [0, 0]
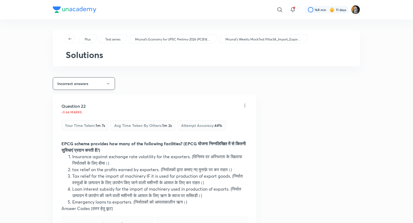
click at [103, 81] on button "Incorrect answers" at bounding box center [84, 83] width 62 height 13
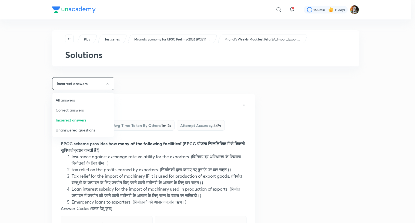
click at [80, 130] on span "Unanswered questions" at bounding box center [83, 130] width 55 height 6
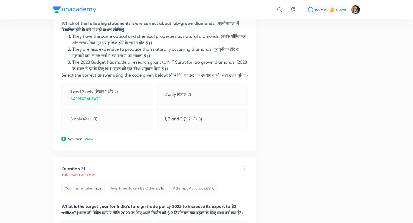
scroll to position [130, 0]
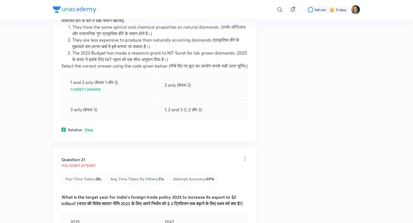
click at [90, 132] on p "View" at bounding box center [88, 130] width 9 height 4
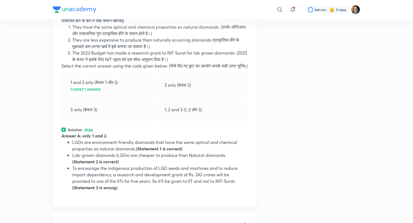
click at [88, 132] on p "Hide" at bounding box center [88, 130] width 8 height 4
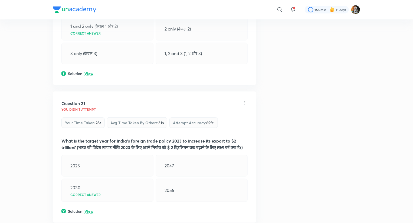
scroll to position [192, 0]
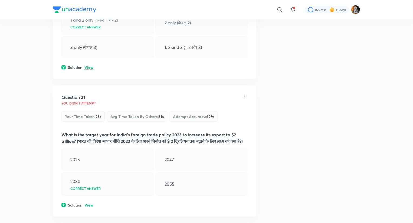
click at [88, 136] on div "Question 21 You didn't Attempt Your time taken : 28s Avg time taken by others :…" at bounding box center [154, 150] width 203 height 131
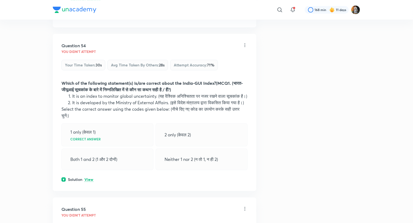
scroll to position [540, 0]
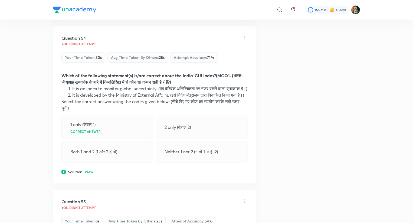
click at [89, 174] on p "View" at bounding box center [88, 172] width 9 height 4
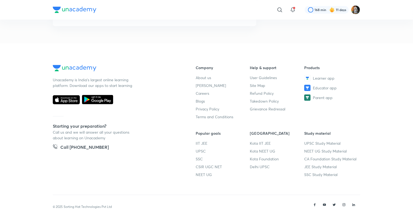
scroll to position [1613, 0]
